Goal: Transaction & Acquisition: Purchase product/service

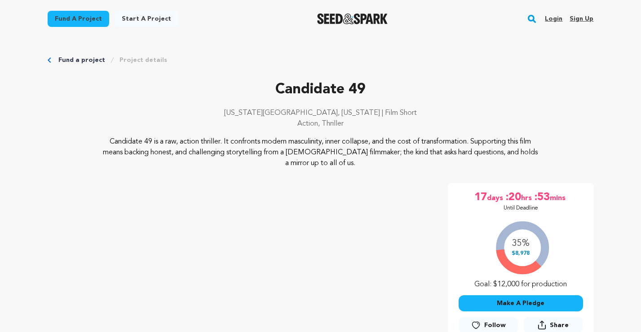
click at [554, 20] on link "Login" at bounding box center [554, 19] width 18 height 14
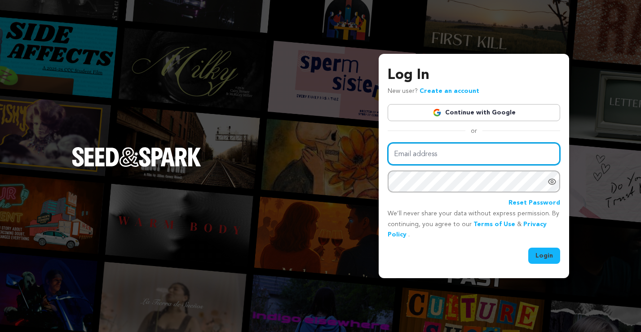
click at [443, 155] on input "Email address" at bounding box center [474, 154] width 173 height 23
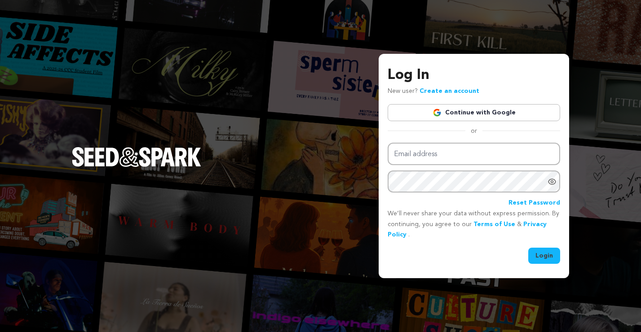
click at [459, 115] on link "Continue with Google" at bounding box center [474, 112] width 173 height 17
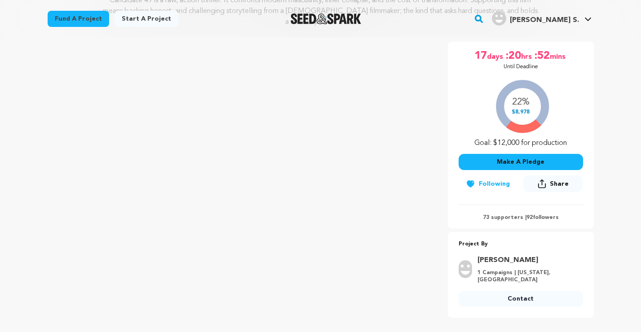
scroll to position [151, 0]
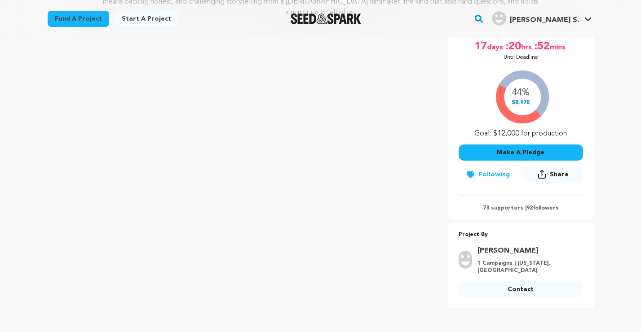
click at [514, 151] on button "Make A Pledge" at bounding box center [521, 153] width 124 height 16
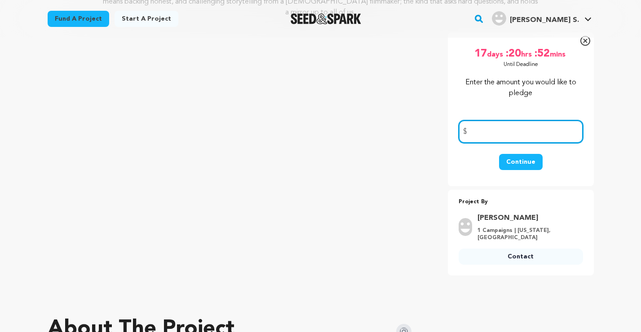
click at [501, 127] on input "number" at bounding box center [521, 131] width 124 height 23
type input "250"
click at [571, 161] on div "Continue" at bounding box center [521, 166] width 124 height 25
click at [519, 163] on button "Continue" at bounding box center [521, 162] width 44 height 16
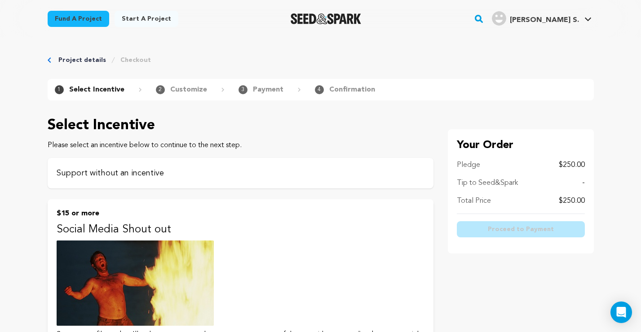
click at [231, 163] on div "Support without an incentive" at bounding box center [241, 173] width 386 height 31
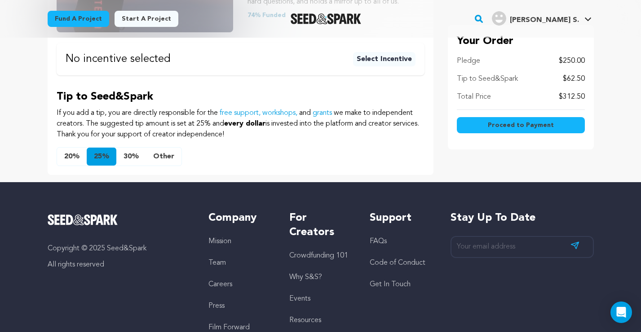
scroll to position [186, 0]
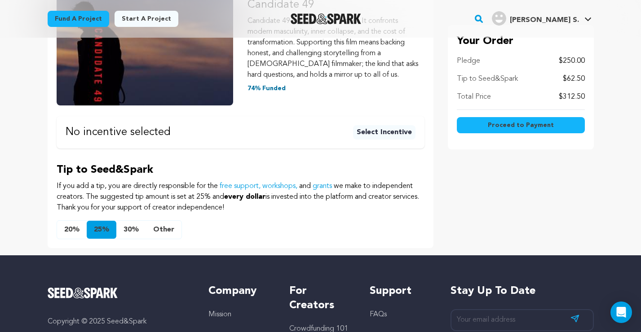
click at [159, 229] on button "Other" at bounding box center [163, 230] width 35 height 18
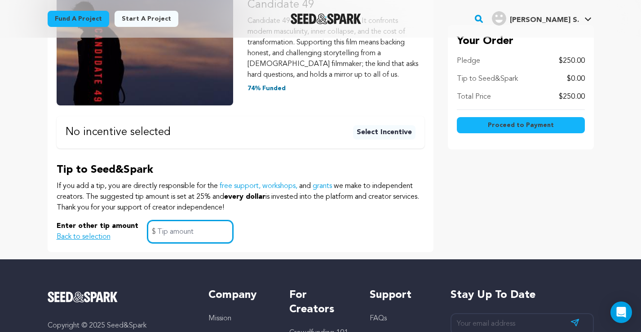
click at [193, 231] on input "text" at bounding box center [190, 232] width 86 height 23
type input "0"
click at [479, 222] on div "Your Order Pledge $250.00 Tip to Seed&Spark $0.00 Total Price $250.00 Proceed t…" at bounding box center [521, 98] width 146 height 309
click at [488, 126] on button "Proceed to Payment" at bounding box center [521, 125] width 128 height 16
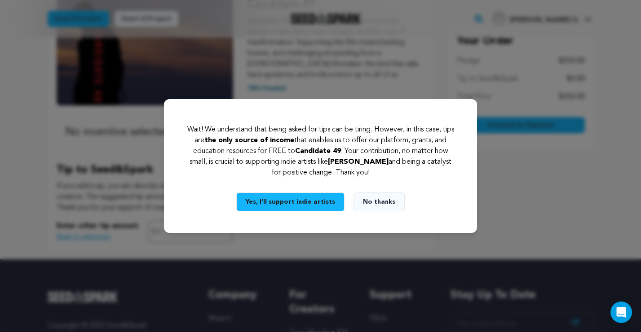
click at [382, 204] on button "No thanks" at bounding box center [379, 202] width 51 height 19
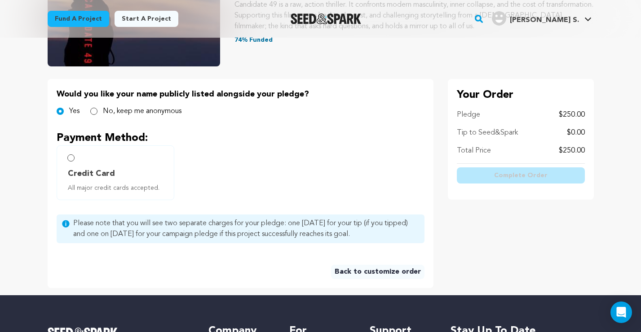
scroll to position [214, 0]
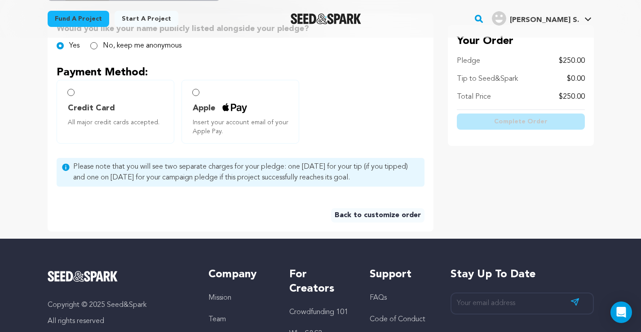
click at [70, 92] on input "Credit Card All major credit cards accepted." at bounding box center [70, 92] width 7 height 7
radio input "false"
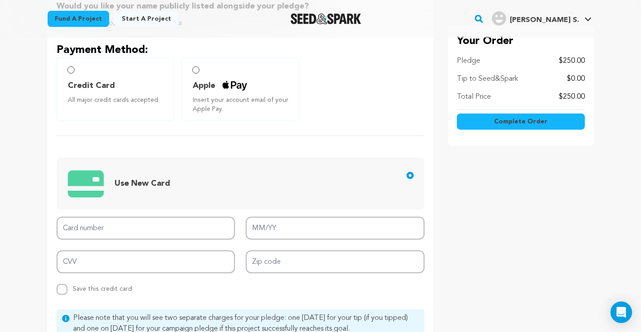
scroll to position [230, 0]
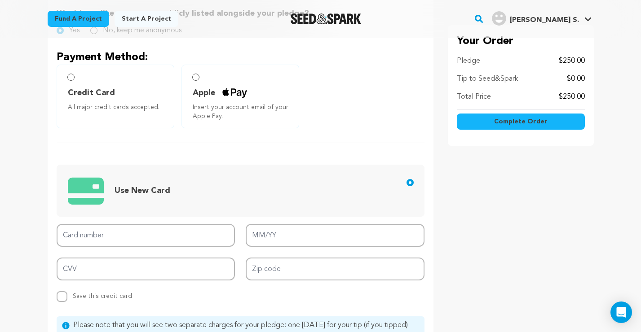
click at [72, 80] on input "Credit Card All major credit cards accepted." at bounding box center [70, 77] width 7 height 7
click at [68, 77] on input "Credit Card All major credit cards accepted." at bounding box center [70, 77] width 7 height 7
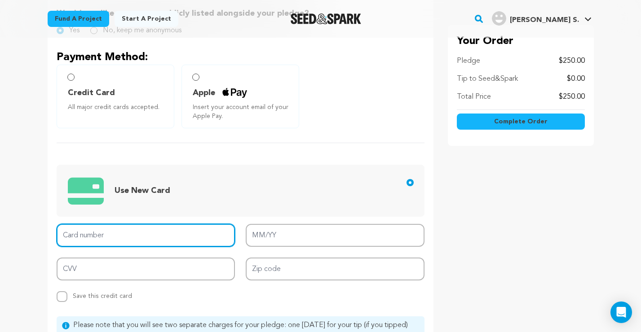
click at [88, 231] on input "Card number" at bounding box center [146, 235] width 179 height 23
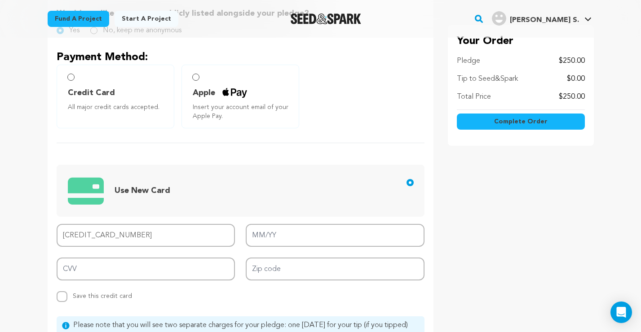
type input "4147 2025 3468 8286"
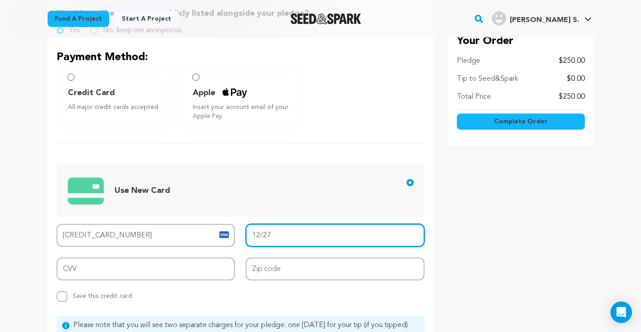
drag, startPoint x: 259, startPoint y: 235, endPoint x: 229, endPoint y: 233, distance: 30.2
type input "0"
type input "03/27"
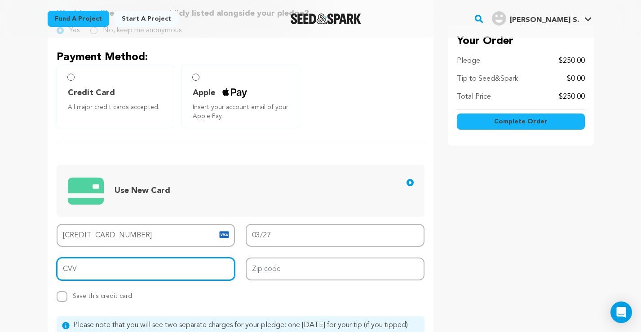
click at [164, 267] on input "CVV" at bounding box center [146, 269] width 179 height 23
type input "985"
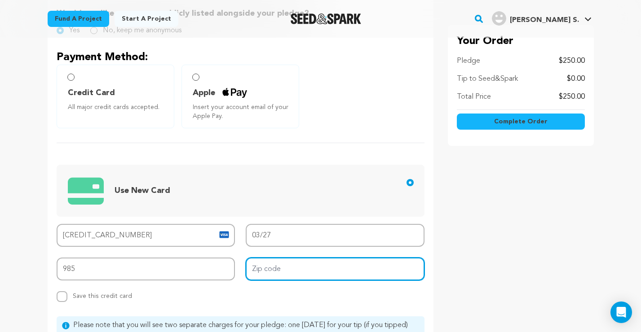
click at [285, 264] on input "Zip code" at bounding box center [335, 269] width 179 height 23
type input "07302"
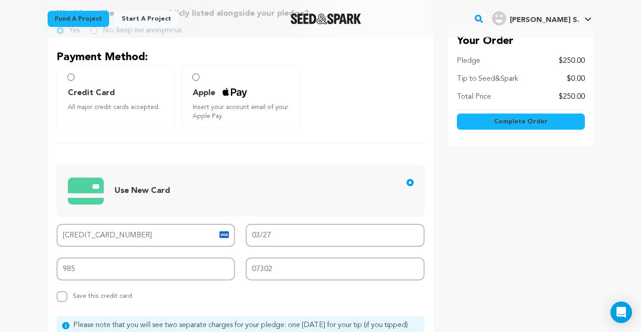
click at [453, 247] on div "Your Order Pledge $250.00 Tip to Seed&Spark $0.00 Total Price $250.00" at bounding box center [521, 194] width 146 height 392
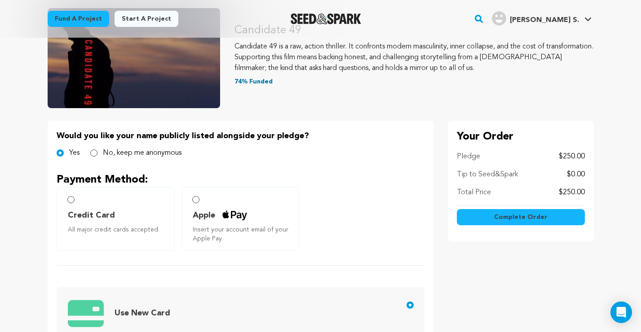
scroll to position [173, 0]
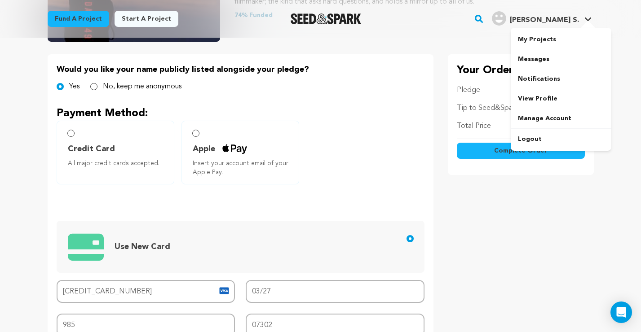
click at [585, 22] on div at bounding box center [588, 25] width 18 height 9
click at [534, 99] on link "View Profile" at bounding box center [561, 99] width 101 height 20
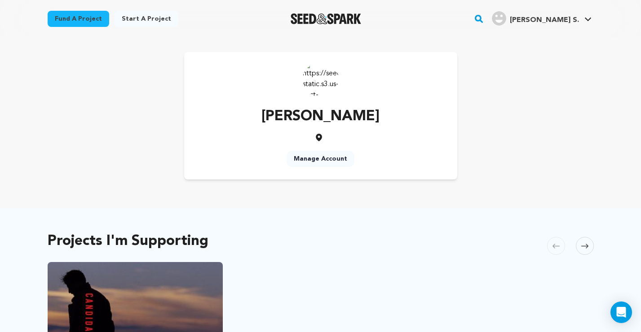
click at [330, 155] on link "Manage Account" at bounding box center [321, 159] width 68 height 16
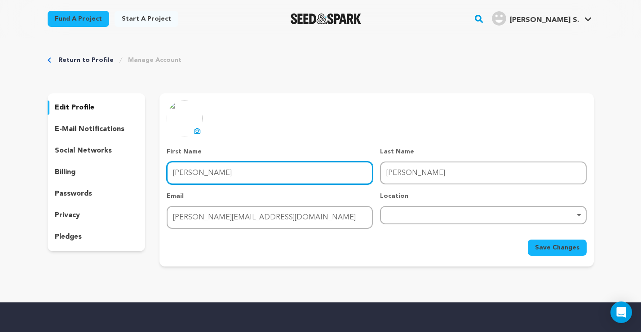
drag, startPoint x: 255, startPoint y: 170, endPoint x: 135, endPoint y: 161, distance: 119.8
type input "[PERSON_NAME]"
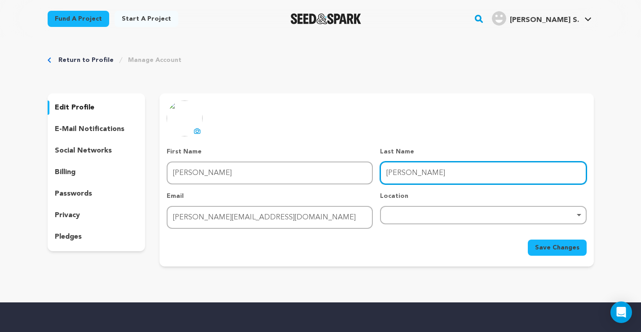
drag, startPoint x: 412, startPoint y: 177, endPoint x: 345, endPoint y: 168, distance: 68.0
type input "[PERSON_NAME]"
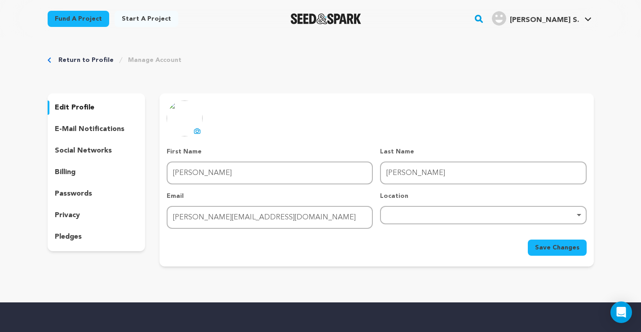
click at [558, 249] on span "Save Changes" at bounding box center [557, 248] width 44 height 9
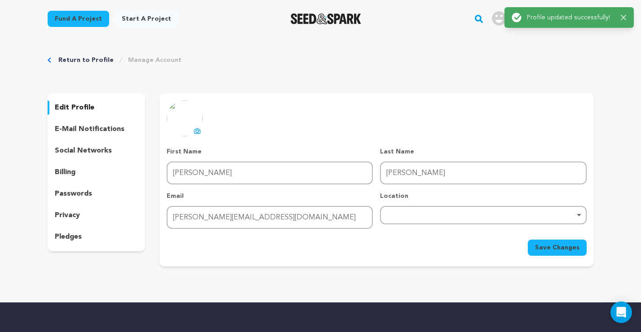
click at [512, 79] on div "Return to Profile Manage Account edit profile e-mail notifications social netwo…" at bounding box center [320, 163] width 575 height 251
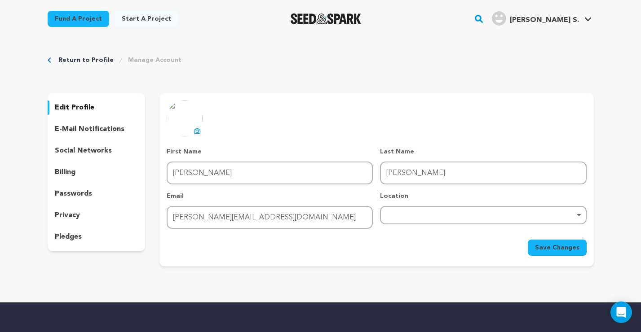
click at [88, 21] on link "Fund a project" at bounding box center [79, 19] width 62 height 16
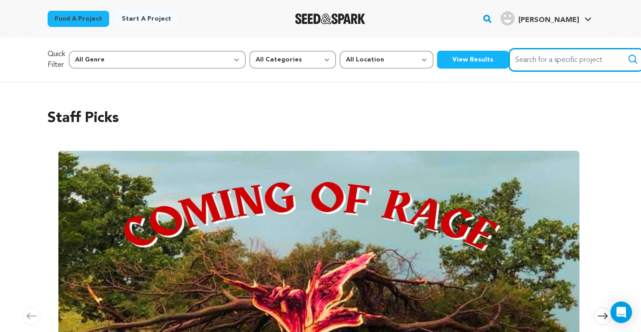
click at [509, 53] on input "Search for a specific project" at bounding box center [576, 60] width 135 height 23
type input "candidate 49"
click at [628, 59] on button "Search" at bounding box center [633, 59] width 11 height 11
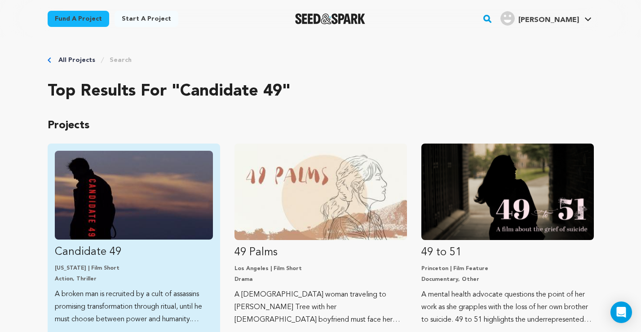
click at [148, 209] on img "Fund Candidate 49" at bounding box center [134, 195] width 158 height 89
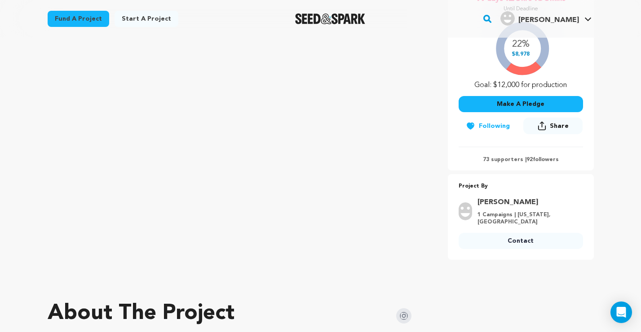
scroll to position [190, 0]
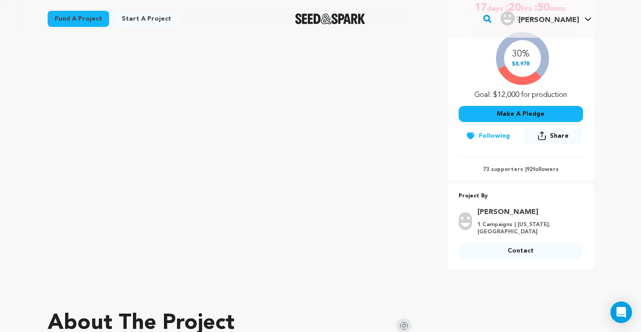
click at [505, 112] on button "Make A Pledge" at bounding box center [521, 114] width 124 height 16
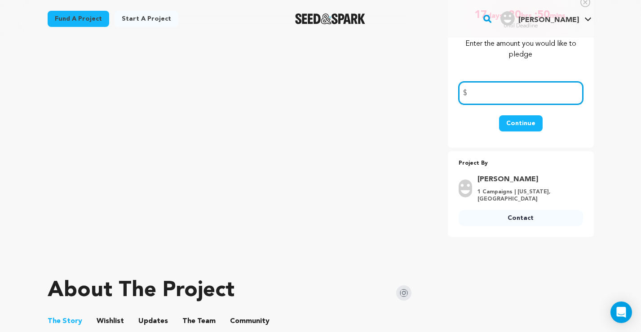
click at [487, 97] on input "number" at bounding box center [521, 93] width 124 height 23
type input "250"
click at [567, 113] on form "250 $ Continue" at bounding box center [521, 106] width 124 height 70
click at [508, 129] on button "Continue" at bounding box center [521, 123] width 44 height 16
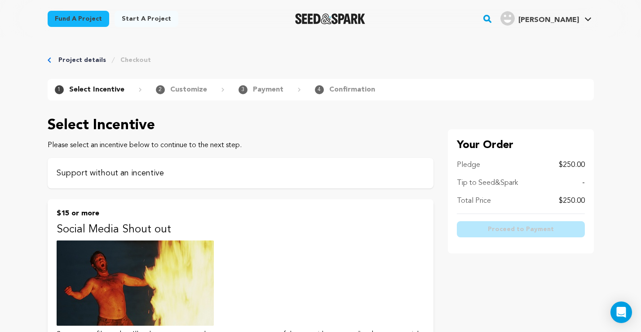
click at [307, 169] on p "Support without an incentive" at bounding box center [241, 173] width 368 height 13
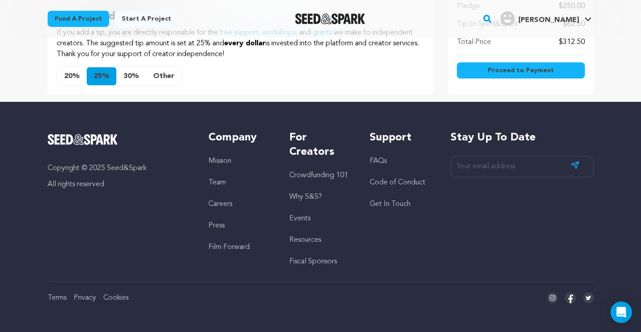
scroll to position [339, 0]
click at [155, 75] on button "Other" at bounding box center [163, 76] width 35 height 18
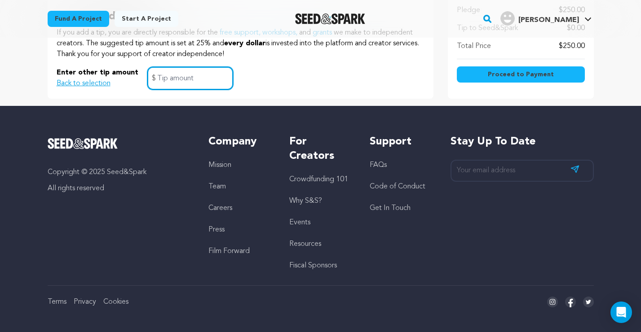
click at [190, 81] on input "text" at bounding box center [190, 78] width 86 height 23
type input "0"
click at [283, 75] on div "Enter other tip amount Back to selection 0 $" at bounding box center [241, 78] width 368 height 23
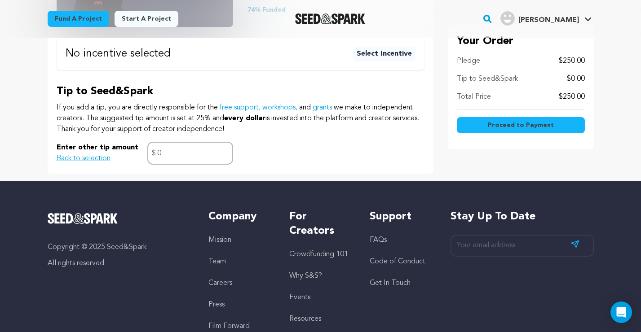
scroll to position [209, 0]
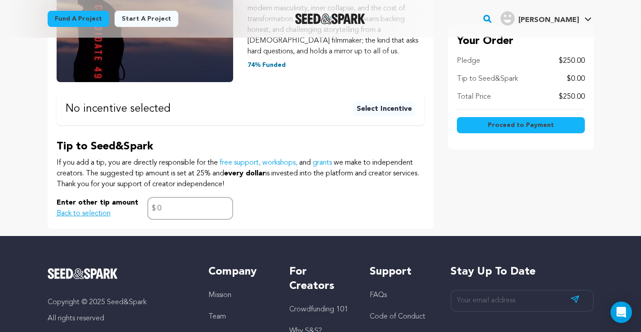
click at [493, 120] on button "Proceed to Payment" at bounding box center [521, 125] width 128 height 16
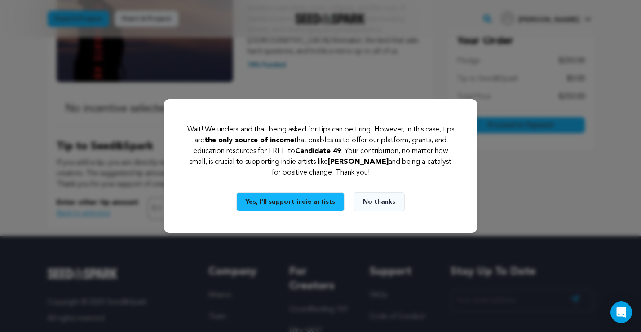
click at [375, 201] on button "No thanks" at bounding box center [379, 202] width 51 height 19
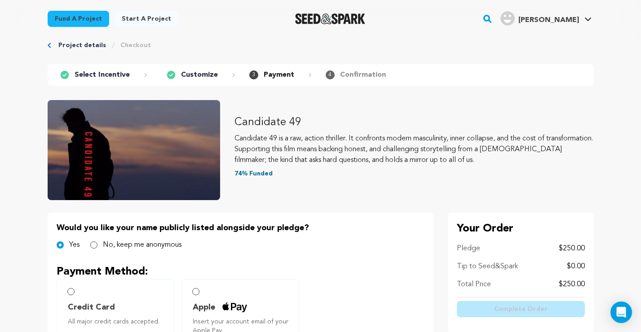
scroll to position [242, 0]
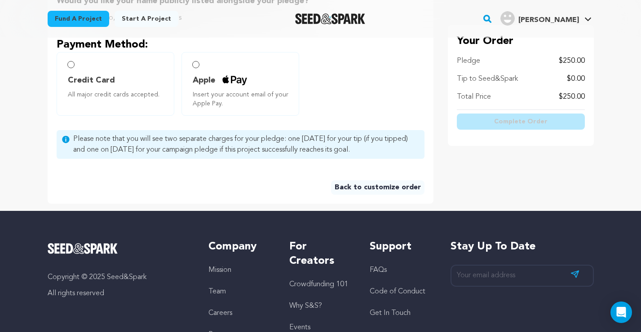
click at [70, 64] on input "Credit Card All major credit cards accepted." at bounding box center [70, 64] width 7 height 7
radio input "false"
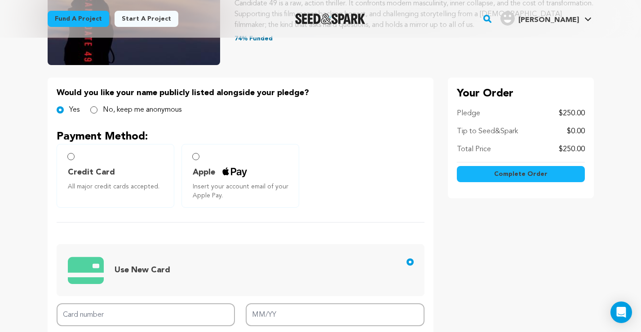
scroll to position [262, 0]
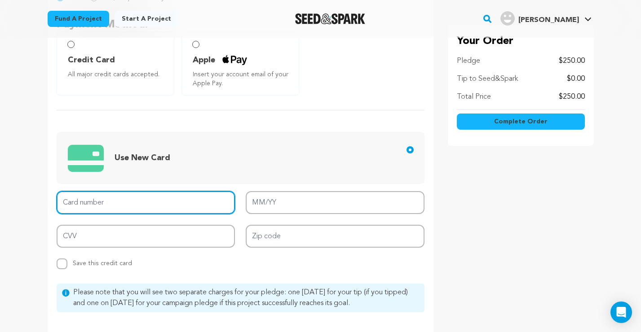
click at [116, 207] on input "Card number" at bounding box center [146, 202] width 179 height 23
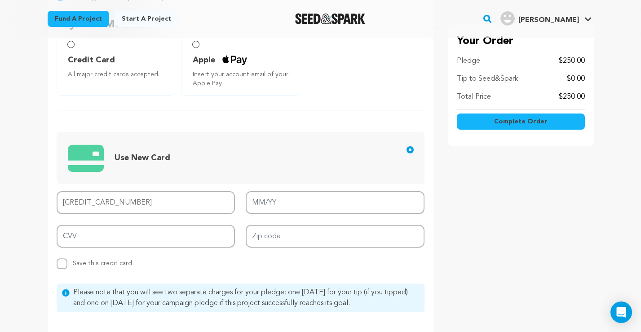
type input "4147 2025 3468 8286"
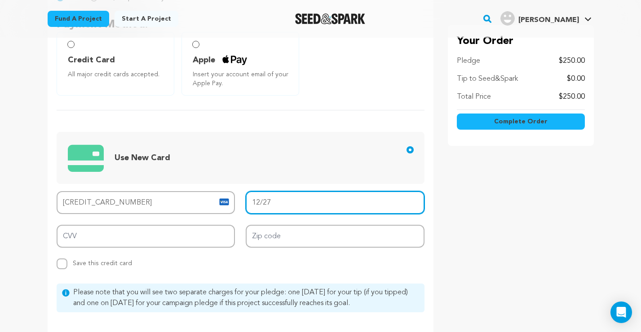
drag, startPoint x: 260, startPoint y: 202, endPoint x: 230, endPoint y: 200, distance: 30.2
drag, startPoint x: 276, startPoint y: 203, endPoint x: 208, endPoint y: 201, distance: 68.8
click at [210, 201] on div "Card number 4147 2025 3468 8286 MM/YY 02/73 CVV Zip code Replace saved credit c…" at bounding box center [241, 230] width 368 height 78
type input "03/27"
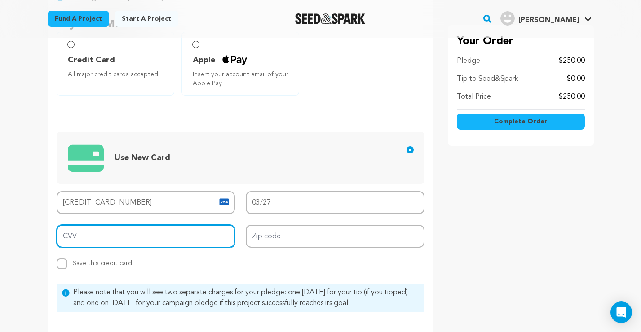
click at [166, 233] on input "CVV" at bounding box center [146, 236] width 179 height 23
type input "985"
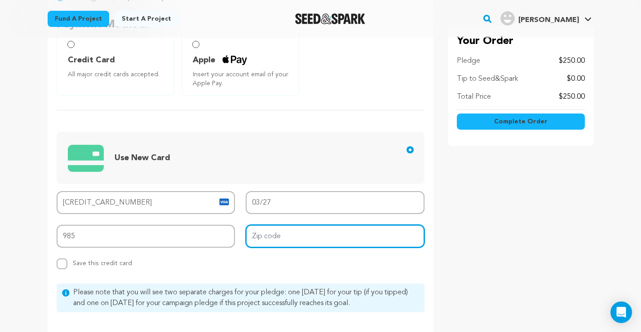
click at [290, 243] on input "Zip code" at bounding box center [335, 236] width 179 height 23
type input "07302"
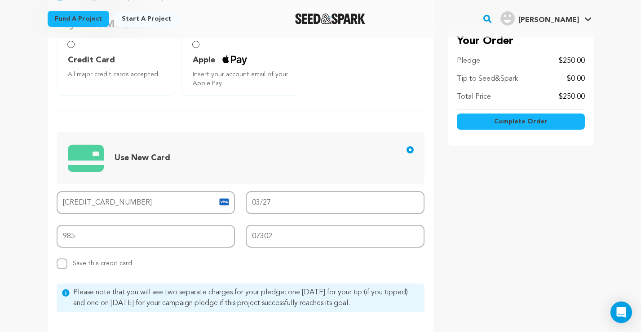
click at [505, 261] on div "Your Order Pledge $250.00 Tip to Seed&Spark $0.00 Total Price $250.00" at bounding box center [521, 161] width 146 height 392
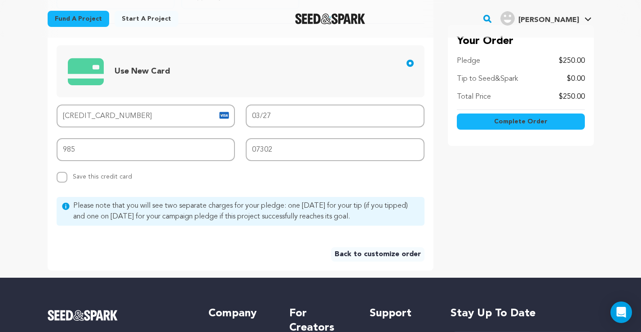
scroll to position [418, 0]
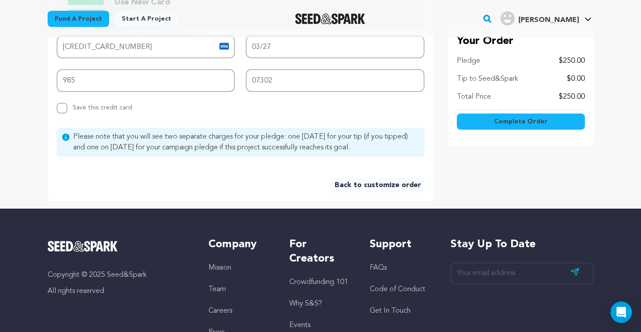
click at [505, 122] on span "Complete Order" at bounding box center [520, 121] width 53 height 9
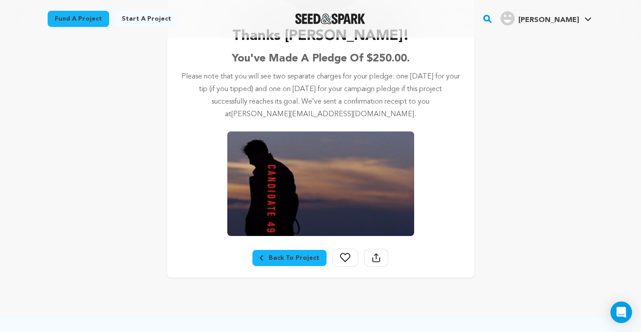
scroll to position [293, 0]
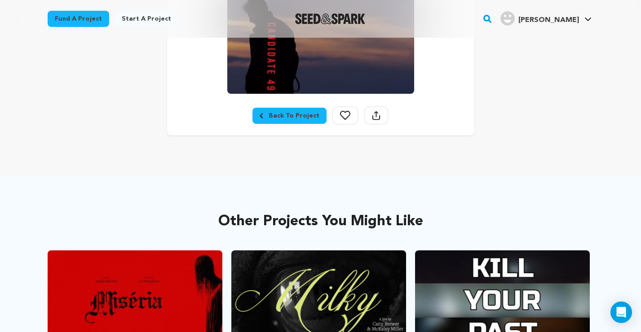
click at [292, 113] on div "Back To Project" at bounding box center [290, 115] width 60 height 9
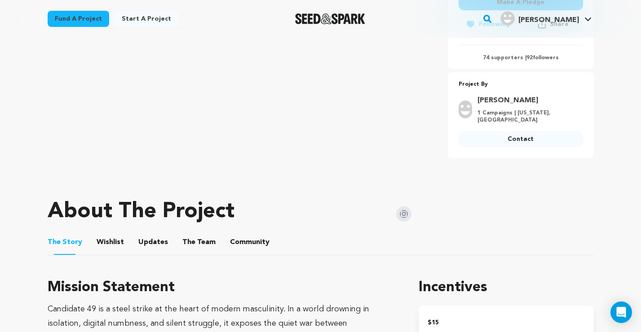
scroll to position [382, 0]
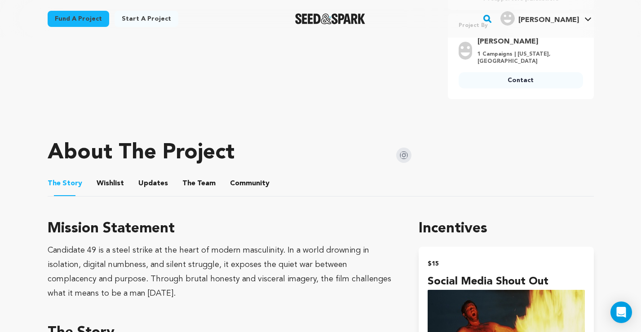
click at [239, 184] on button "Community" at bounding box center [250, 186] width 22 height 22
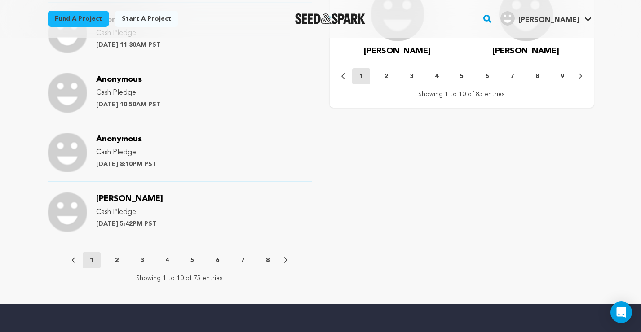
scroll to position [997, 0]
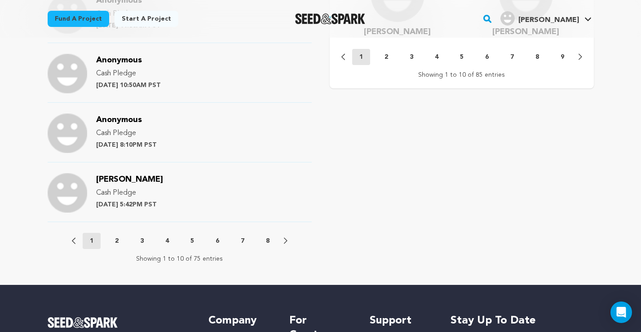
click at [118, 235] on div "Previous 1 2 3 4 5 6 7 8 Next" at bounding box center [180, 241] width 216 height 16
click at [118, 240] on p "2" at bounding box center [117, 241] width 4 height 9
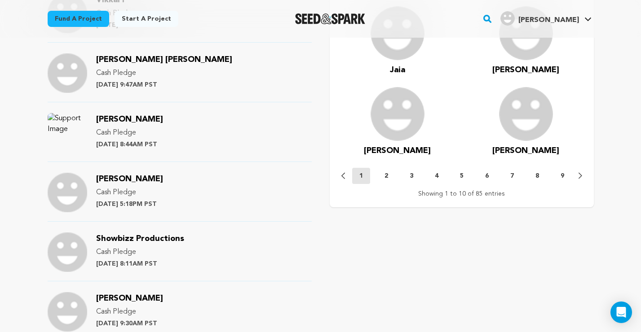
scroll to position [946, 0]
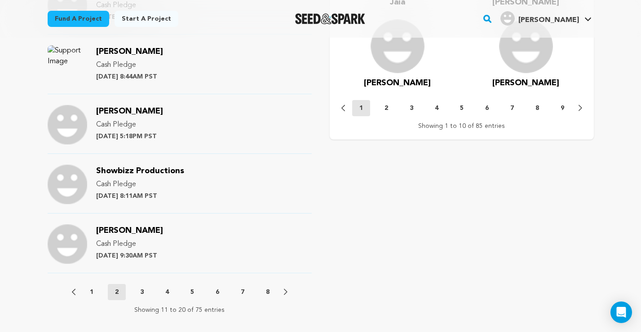
click at [136, 292] on button "3" at bounding box center [142, 292] width 18 height 9
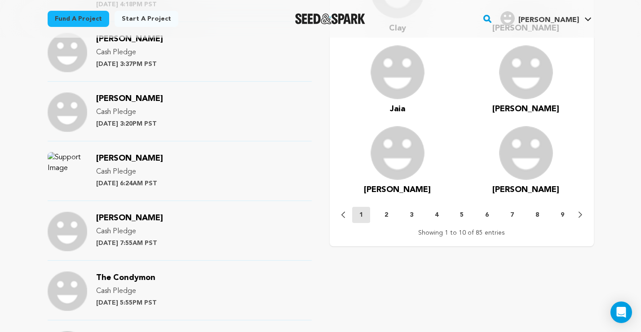
scroll to position [1037, 0]
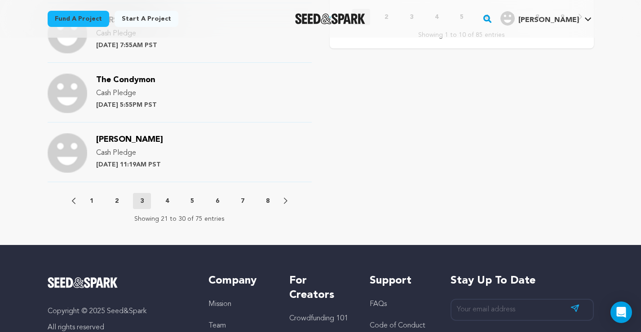
click at [170, 200] on button "4" at bounding box center [167, 201] width 18 height 9
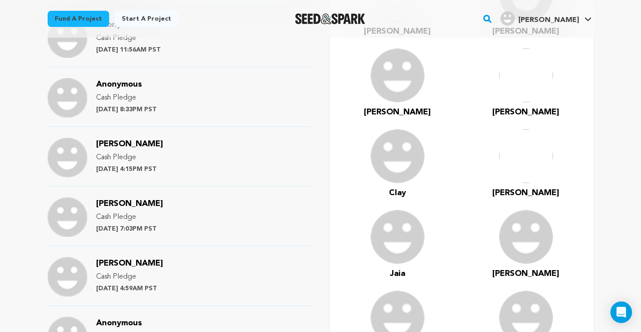
scroll to position [1041, 0]
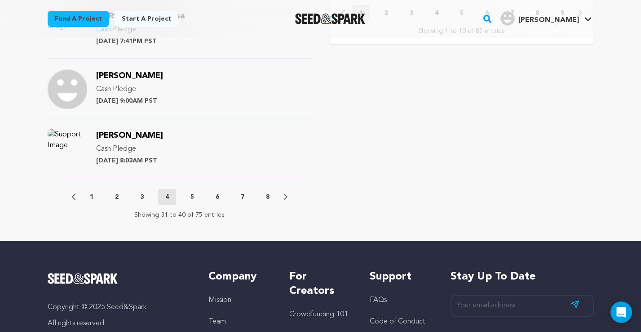
click at [190, 195] on p "5" at bounding box center [192, 197] width 4 height 9
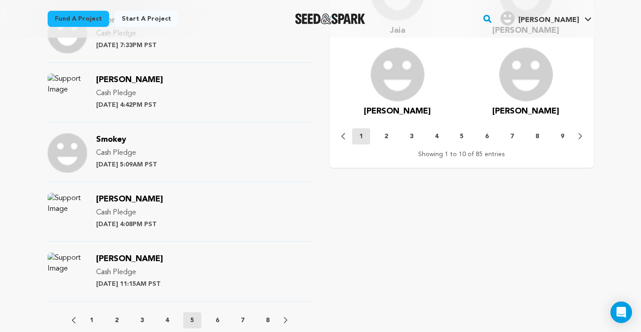
scroll to position [965, 0]
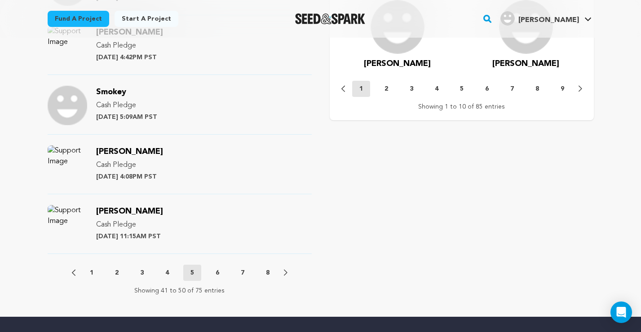
click at [216, 272] on p "6" at bounding box center [218, 273] width 4 height 9
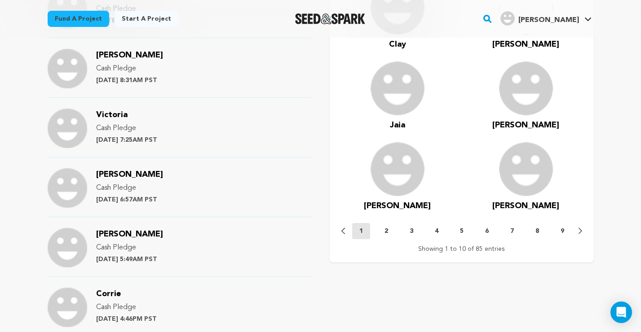
scroll to position [964, 0]
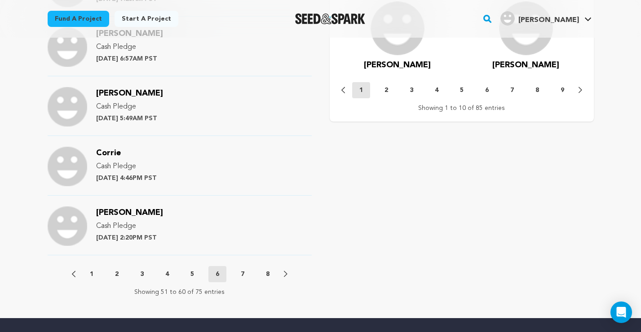
click at [246, 272] on button "7" at bounding box center [243, 274] width 18 height 9
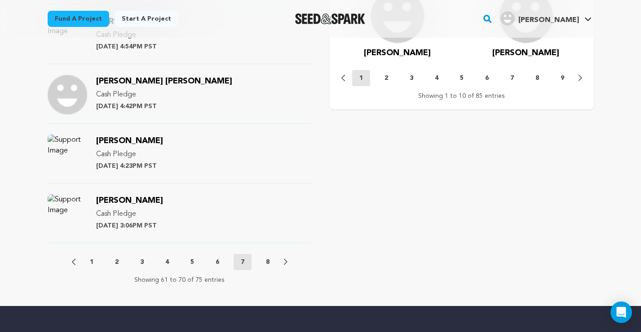
scroll to position [1012, 0]
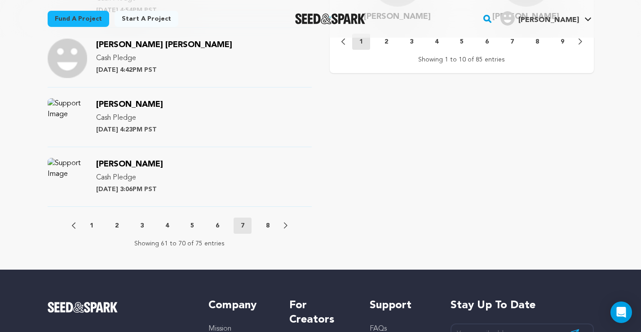
click at [90, 223] on p "1" at bounding box center [92, 225] width 4 height 9
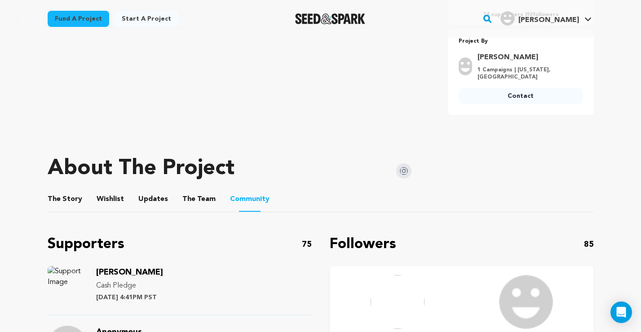
scroll to position [238, 0]
